Goal: Navigation & Orientation: Find specific page/section

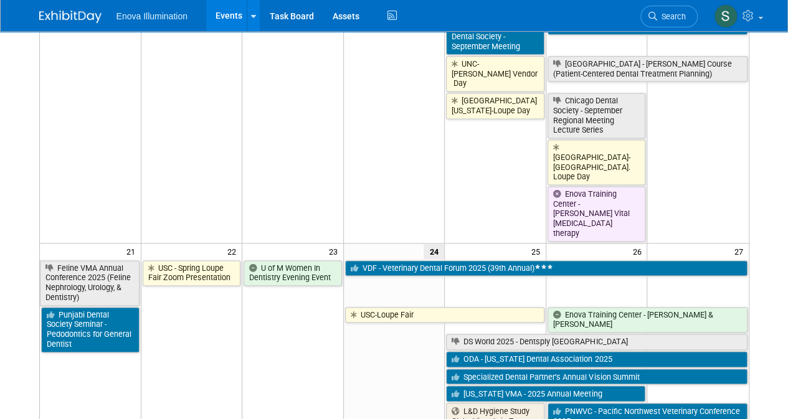
scroll to position [803, 0]
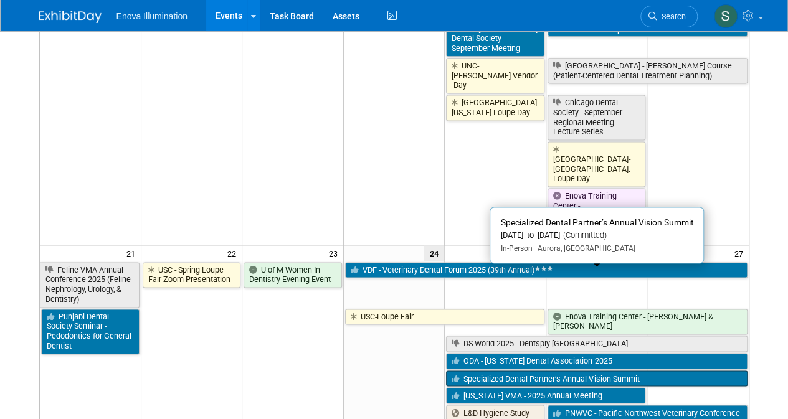
click at [514, 370] on link "Specialized Dental Partner’s Annual Vision Summit" at bounding box center [596, 378] width 301 height 16
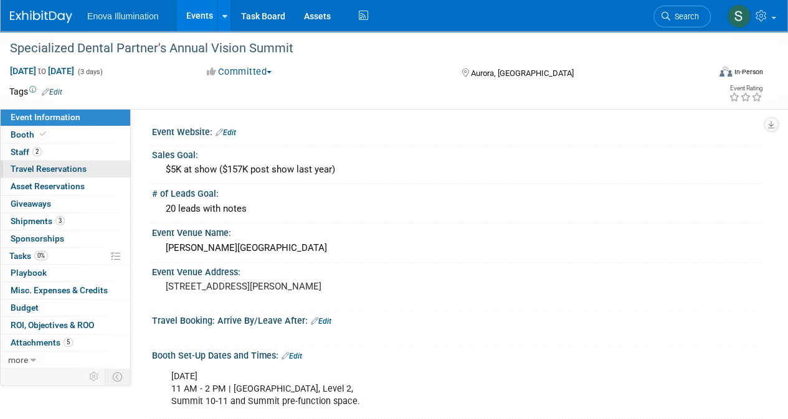
click at [42, 171] on span "Travel Reservations 0" at bounding box center [49, 169] width 76 height 10
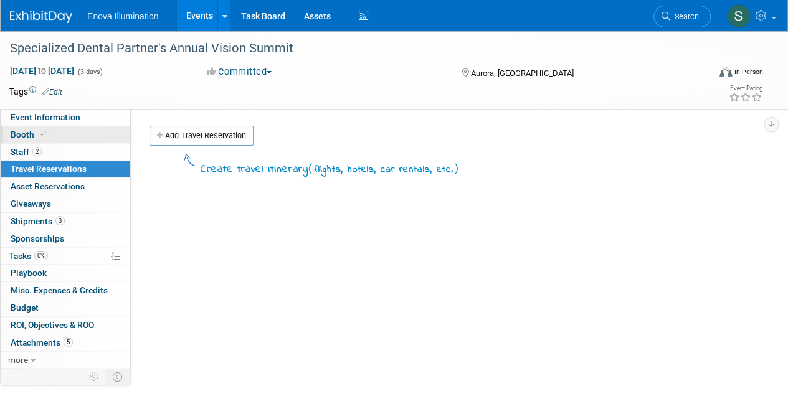
click at [16, 134] on span "Booth" at bounding box center [30, 134] width 38 height 10
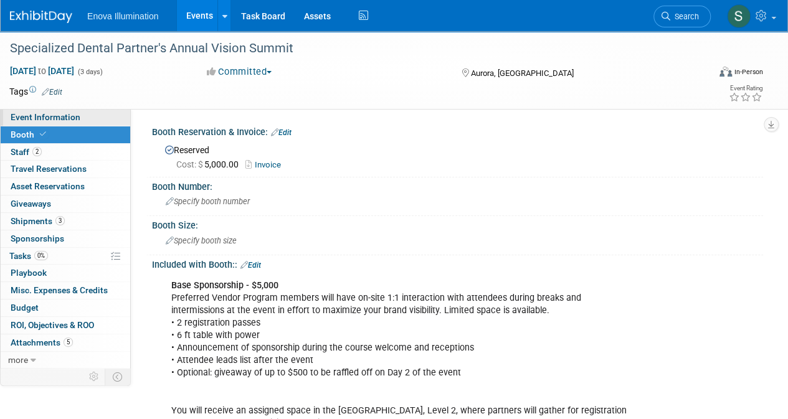
click at [32, 116] on span "Event Information" at bounding box center [46, 117] width 70 height 10
